Goal: Answer question/provide support

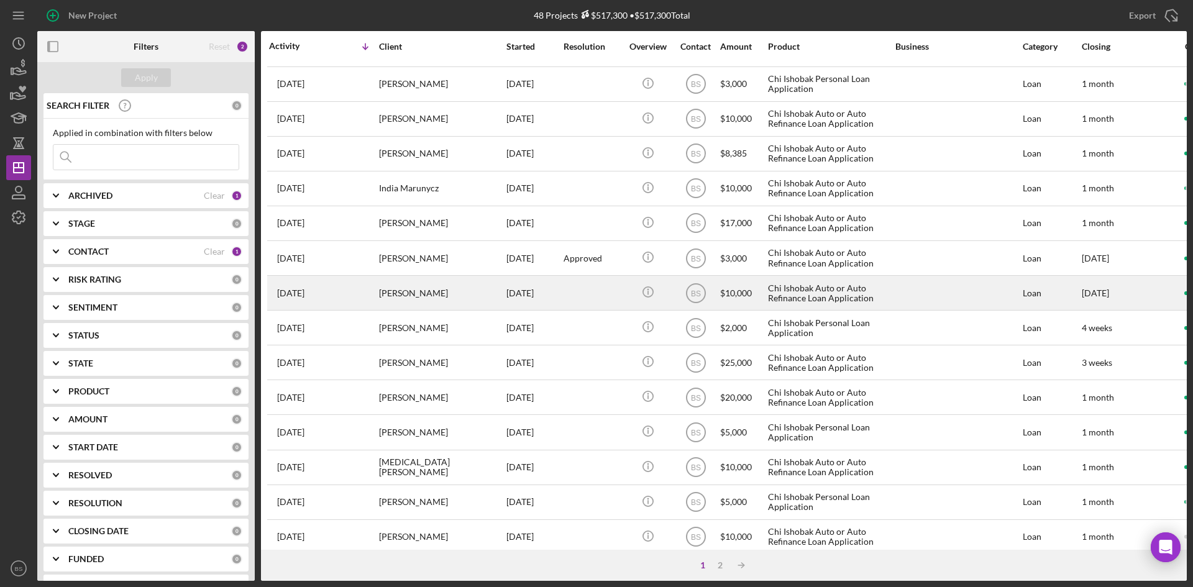
scroll to position [399, 0]
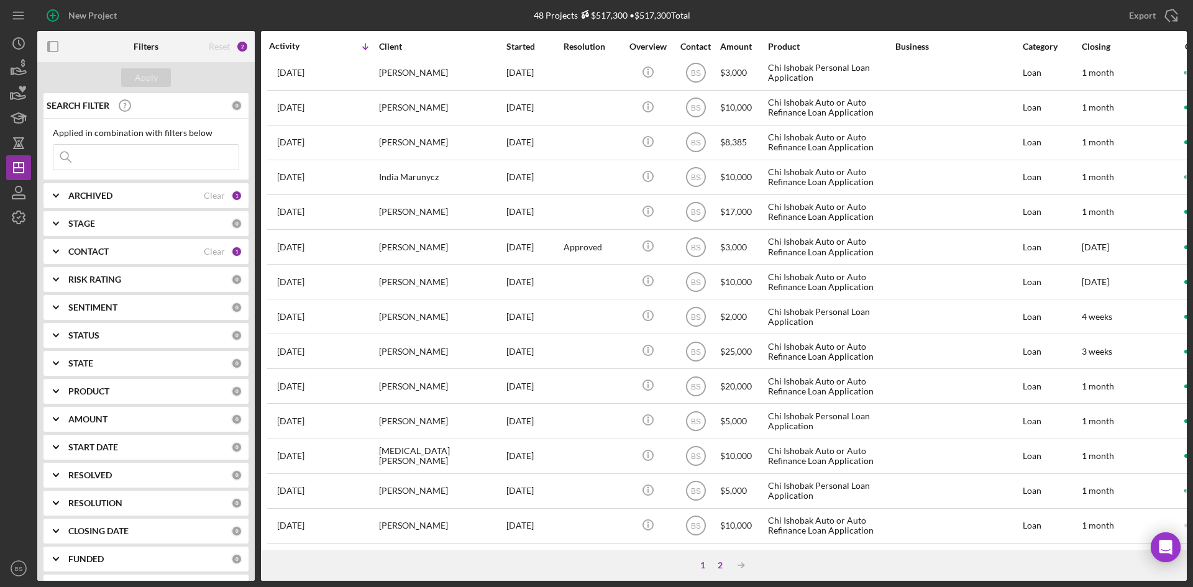
click at [721, 567] on div "2" at bounding box center [719, 565] width 17 height 10
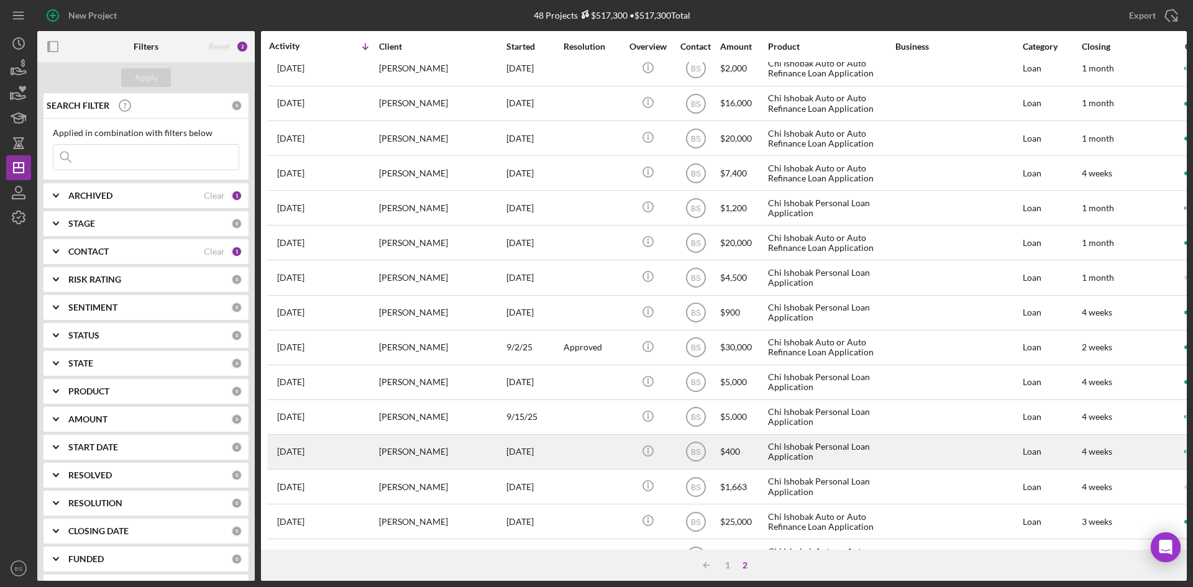
scroll to position [81, 0]
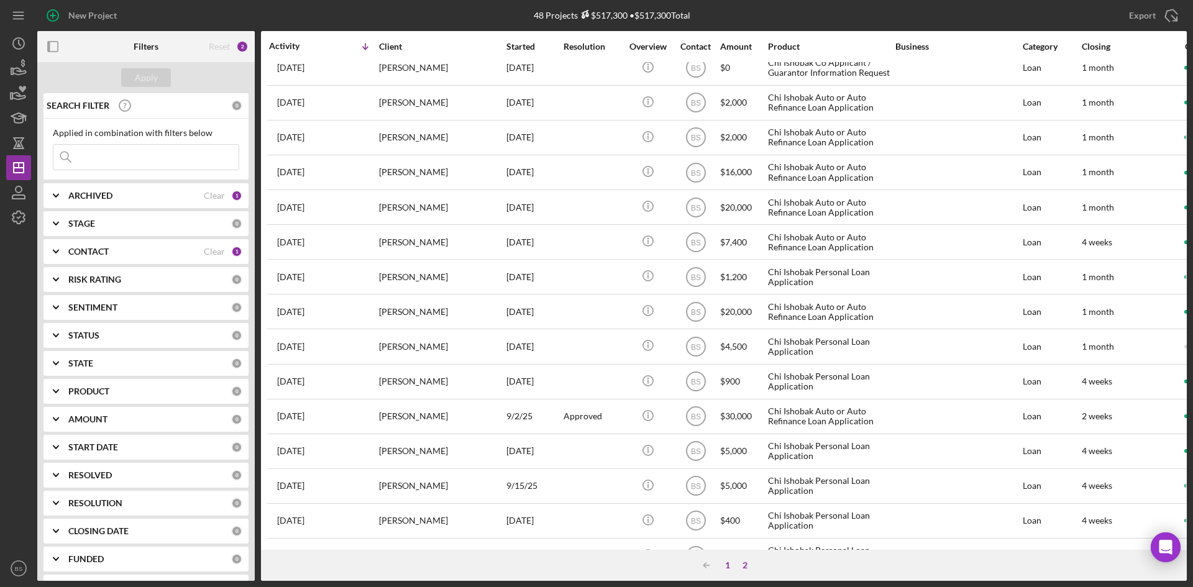
click at [728, 567] on div "1" at bounding box center [727, 565] width 17 height 10
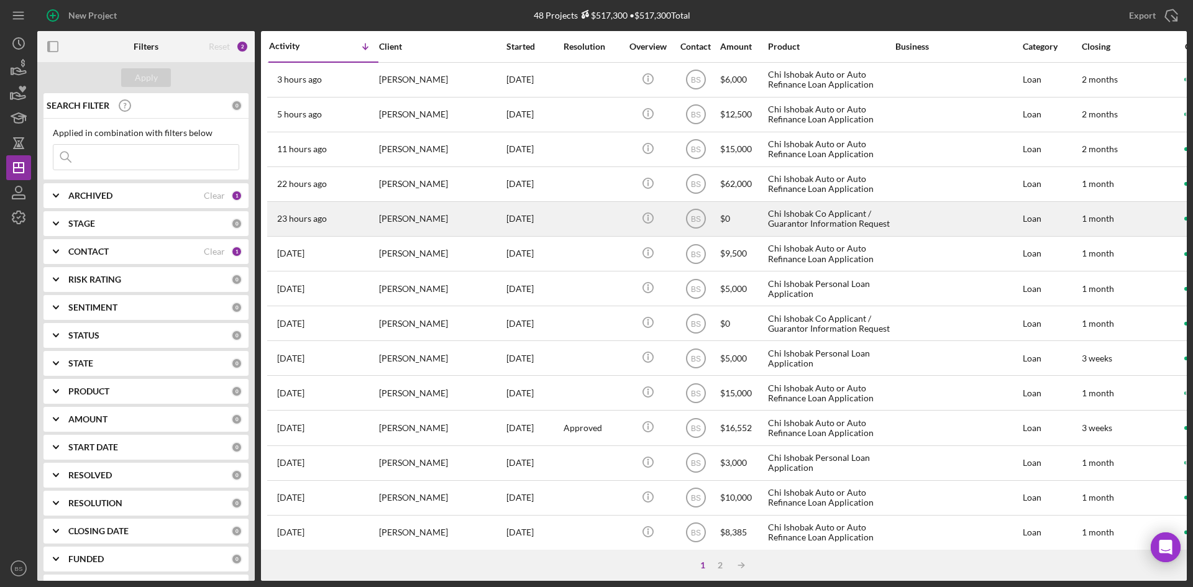
click at [431, 204] on div "[PERSON_NAME]" at bounding box center [441, 219] width 124 height 33
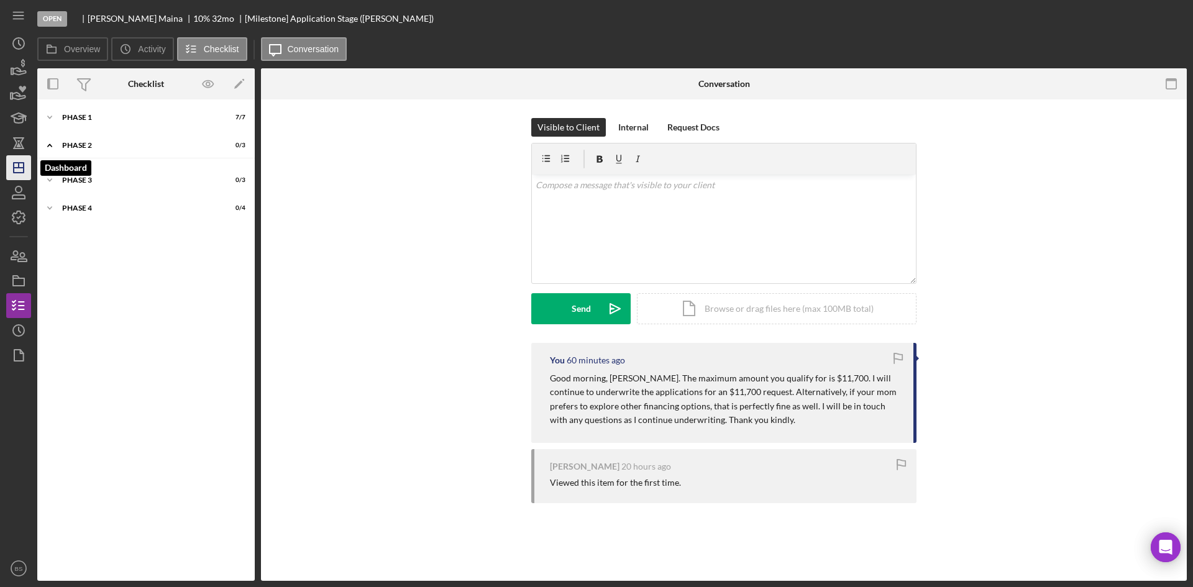
click at [14, 158] on icon "Icon/Dashboard" at bounding box center [18, 167] width 31 height 31
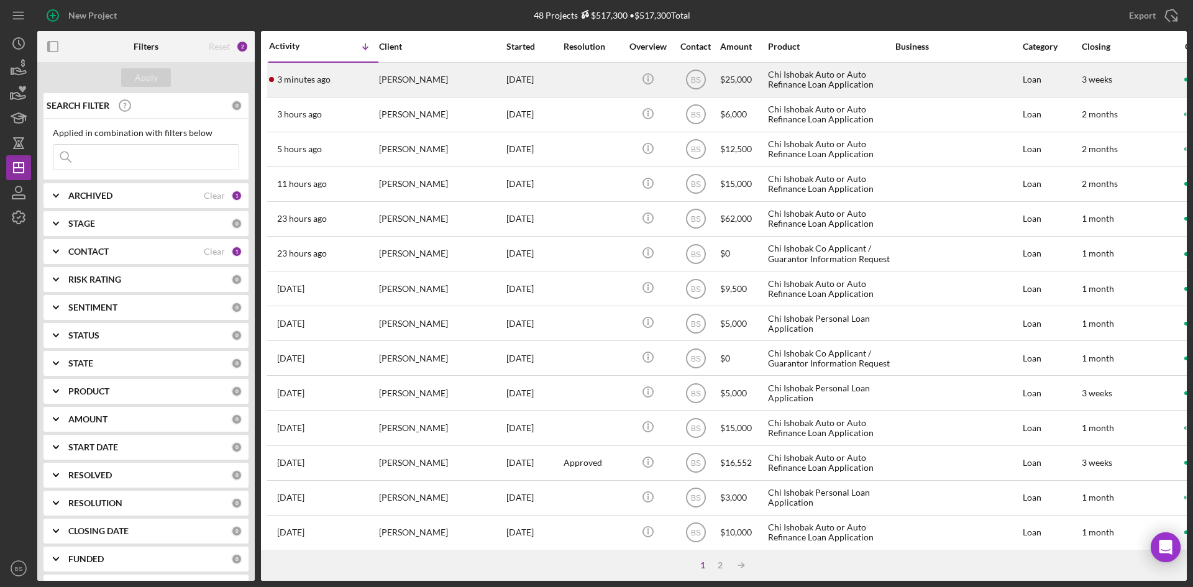
click at [429, 86] on div "[PERSON_NAME]" at bounding box center [441, 79] width 124 height 33
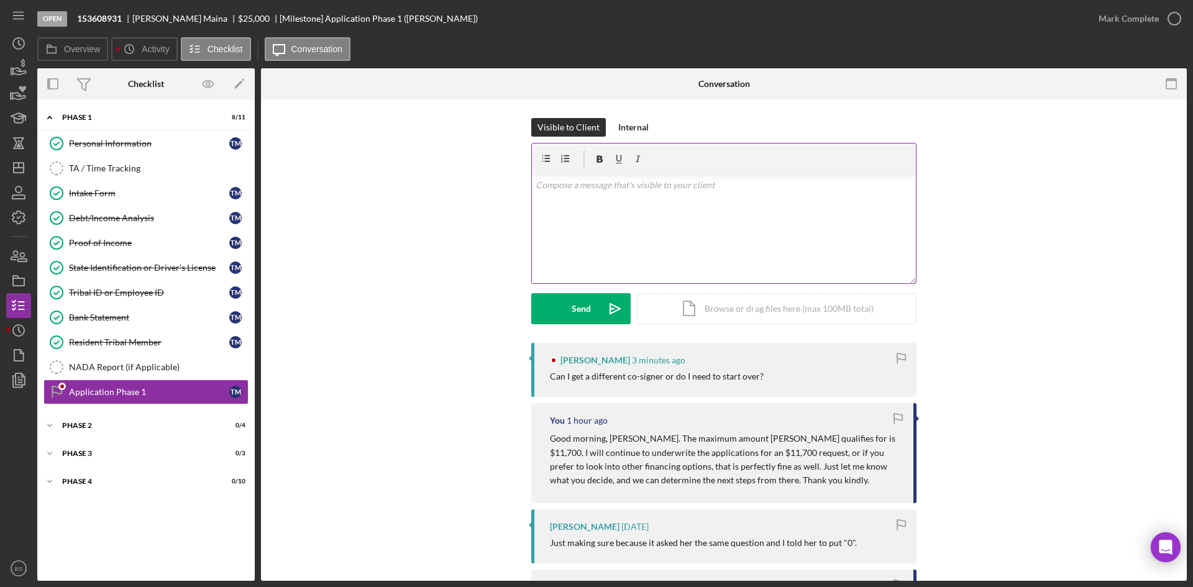
click at [581, 204] on div "v Color teal Color pink Remove color Add row above Add row below Add column bef…" at bounding box center [724, 229] width 384 height 109
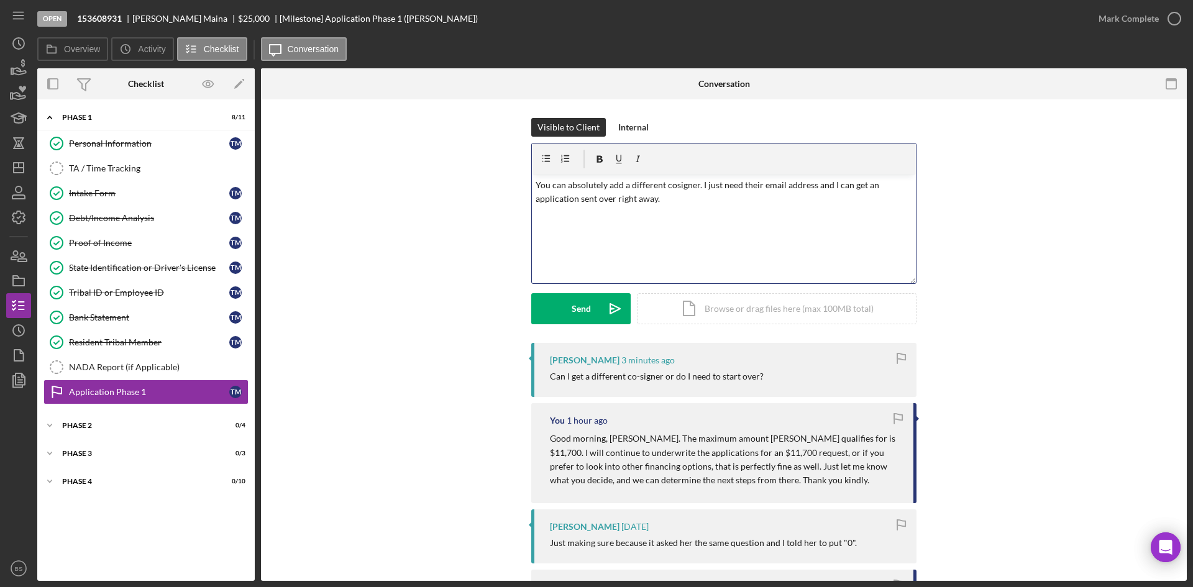
click at [818, 185] on p "You can absolutely add a different cosigner. I just need their email address an…" at bounding box center [724, 192] width 377 height 28
click at [613, 301] on icon "Icon/icon-invite-send" at bounding box center [614, 308] width 31 height 31
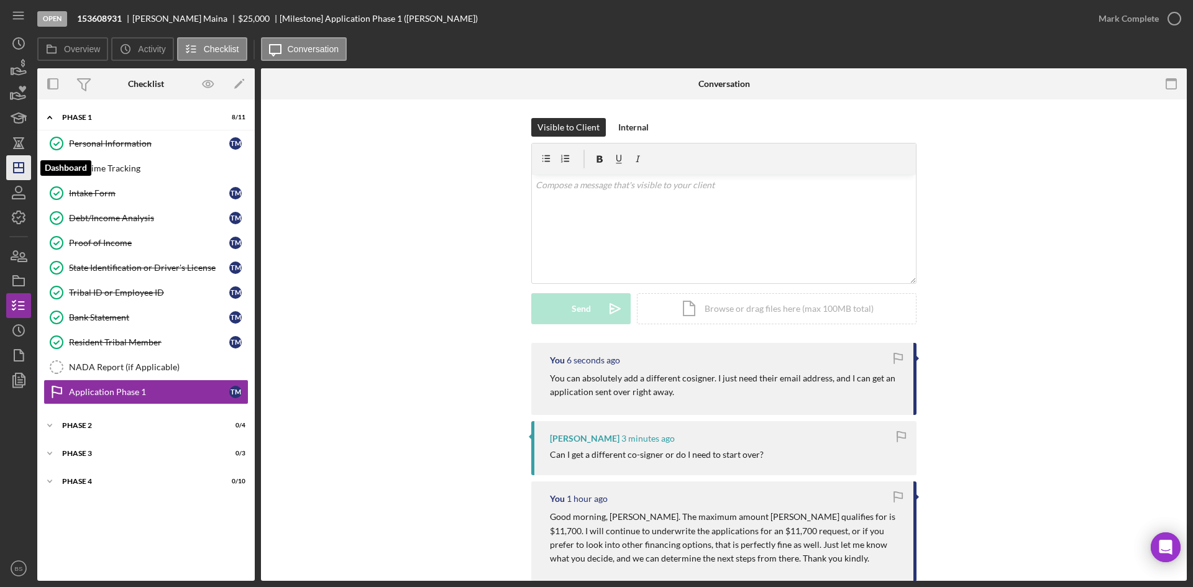
click at [27, 171] on icon "Icon/Dashboard" at bounding box center [18, 167] width 31 height 31
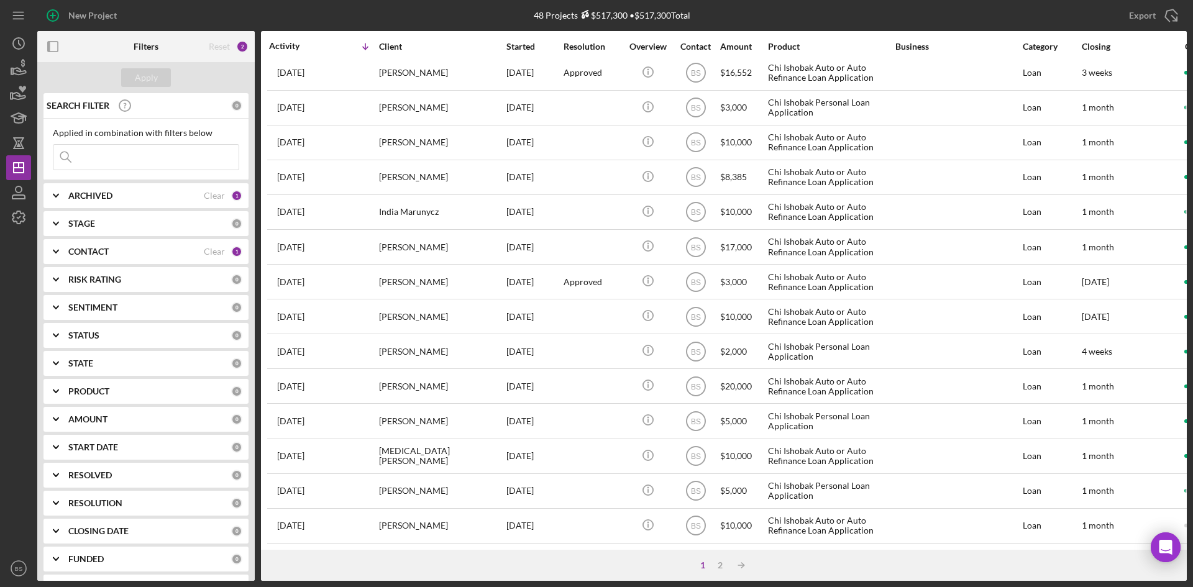
scroll to position [399, 0]
click at [724, 563] on div "2" at bounding box center [719, 565] width 17 height 10
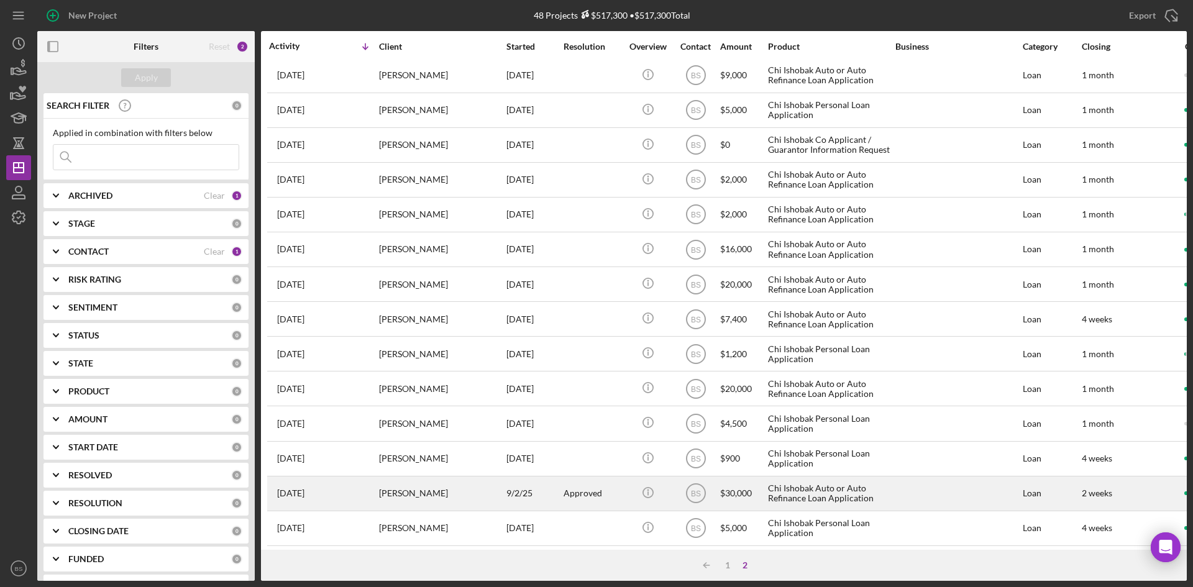
scroll to position [0, 0]
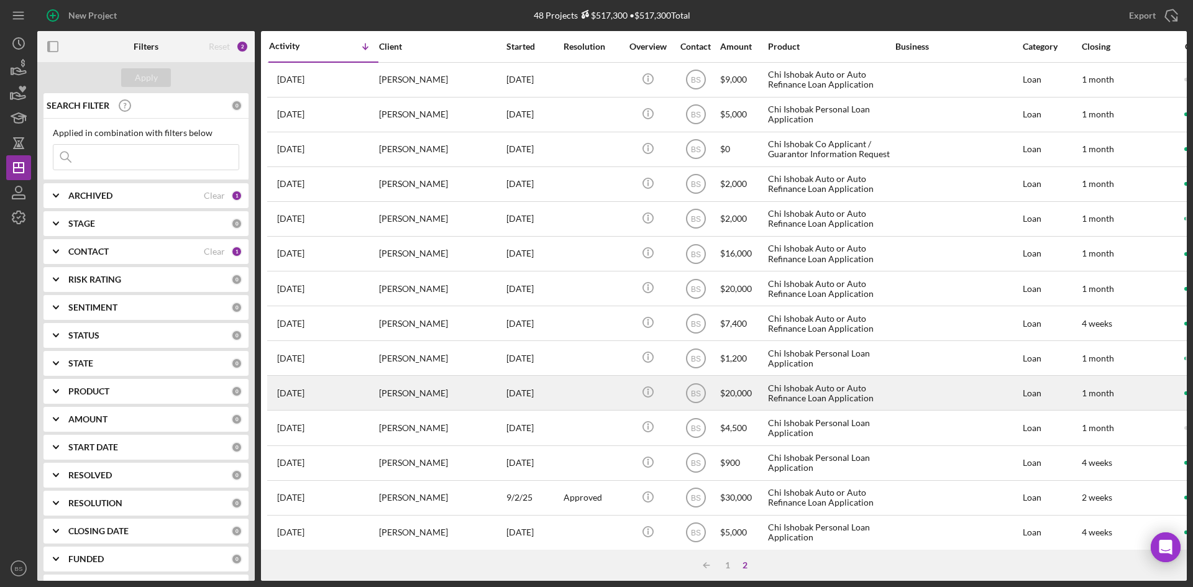
click at [451, 398] on div "[PERSON_NAME]" at bounding box center [441, 392] width 124 height 33
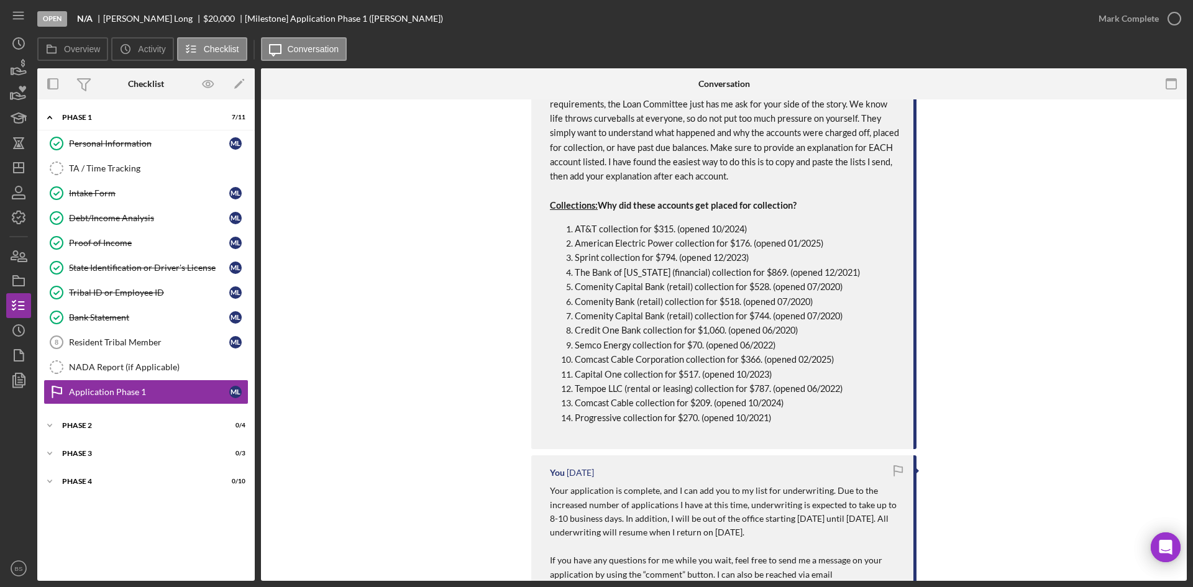
scroll to position [808, 0]
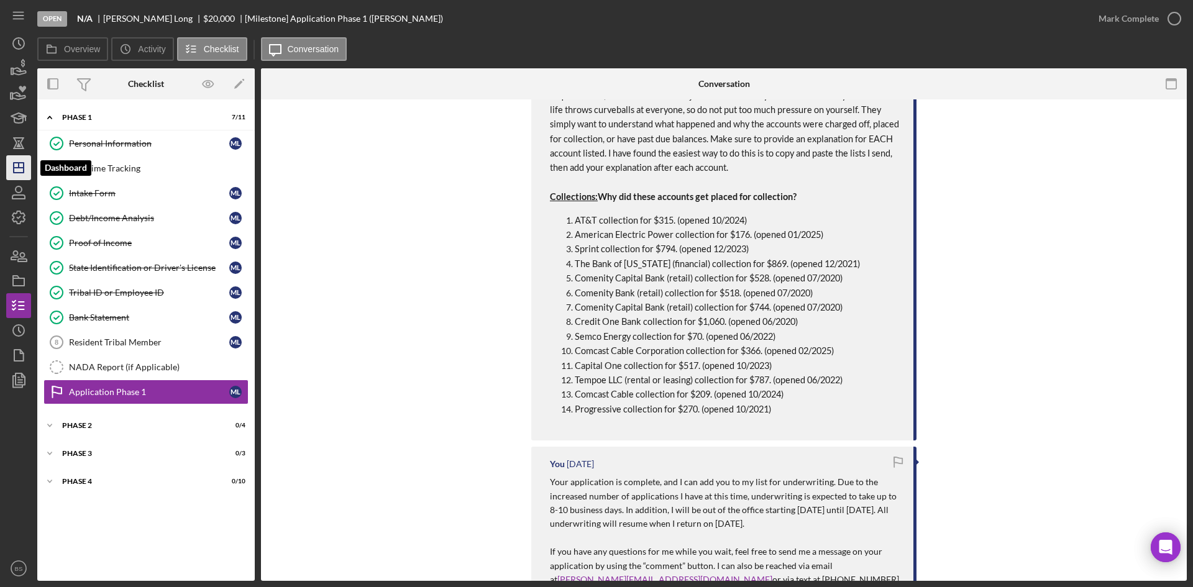
click at [14, 168] on line "button" at bounding box center [19, 168] width 10 height 0
